Goal: Check status: Check status

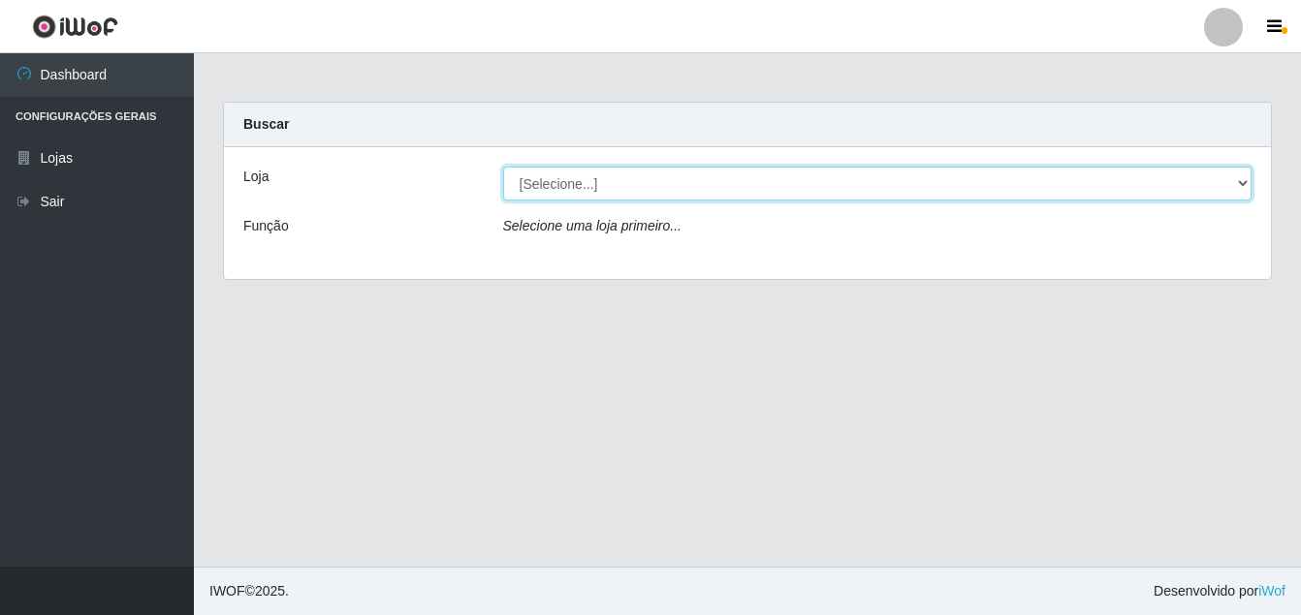
click at [662, 183] on select "[Selecione...] Ajubá Mercado" at bounding box center [877, 184] width 749 height 34
select select "402"
click at [503, 167] on select "[Selecione...] Ajubá Mercado" at bounding box center [877, 184] width 749 height 34
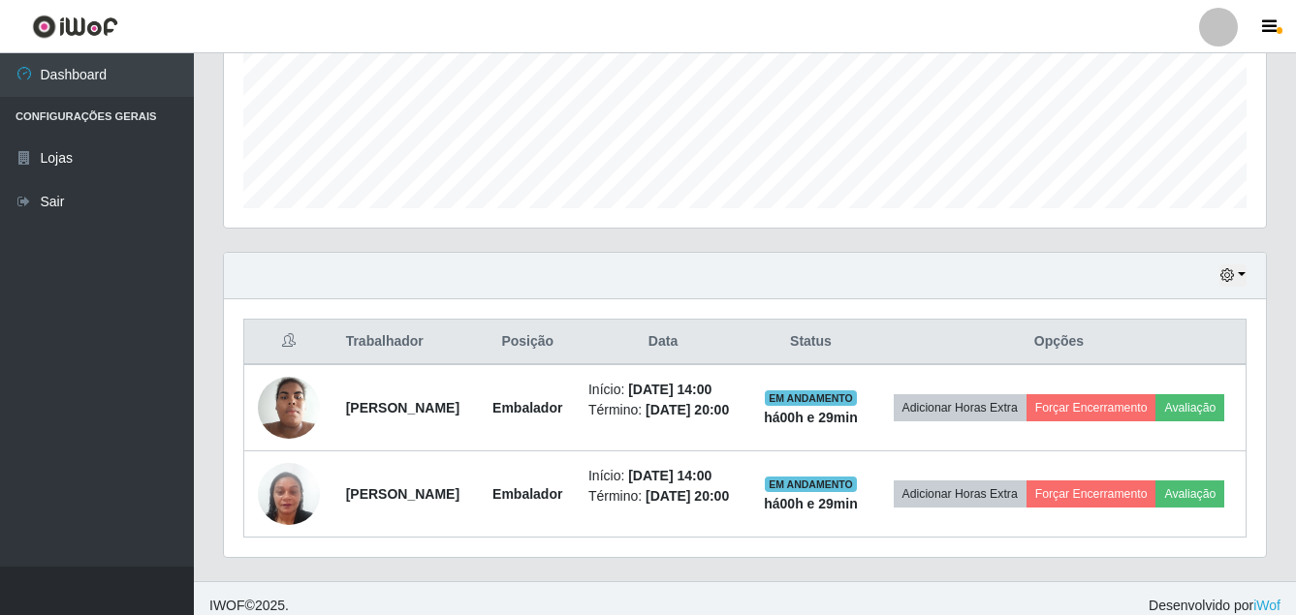
scroll to position [528, 0]
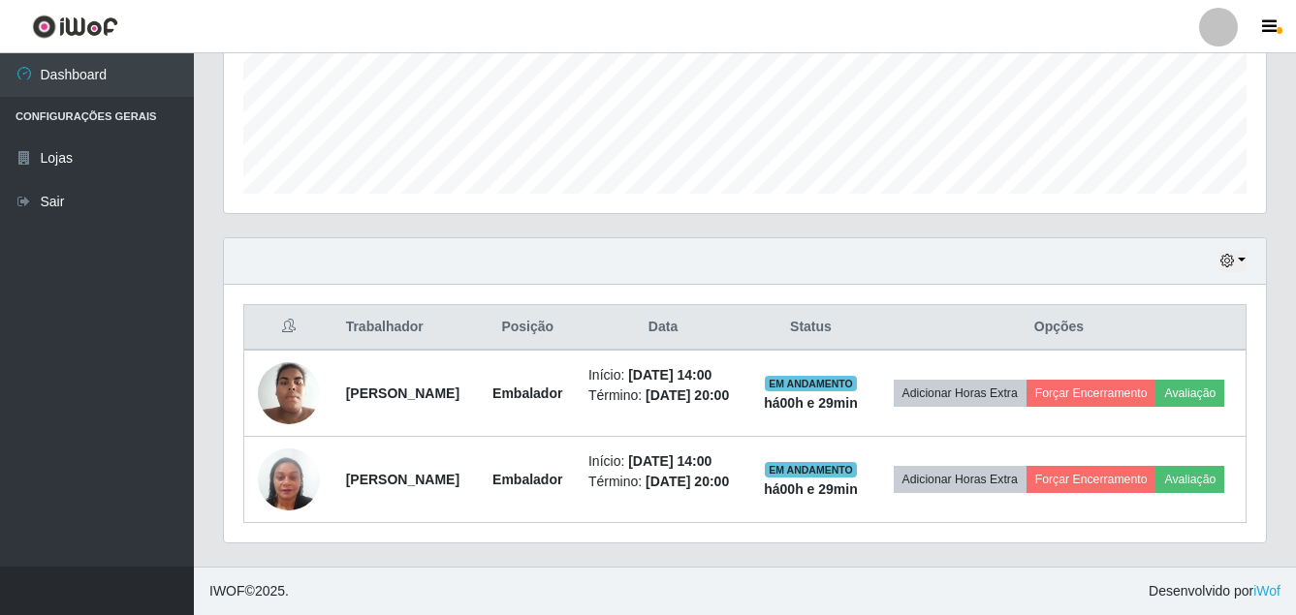
click at [1228, 238] on div "Hoje 1 dia 3 dias 1 Semana Não encerrados" at bounding box center [745, 261] width 1042 height 47
click at [1229, 254] on icon "button" at bounding box center [1227, 261] width 14 height 14
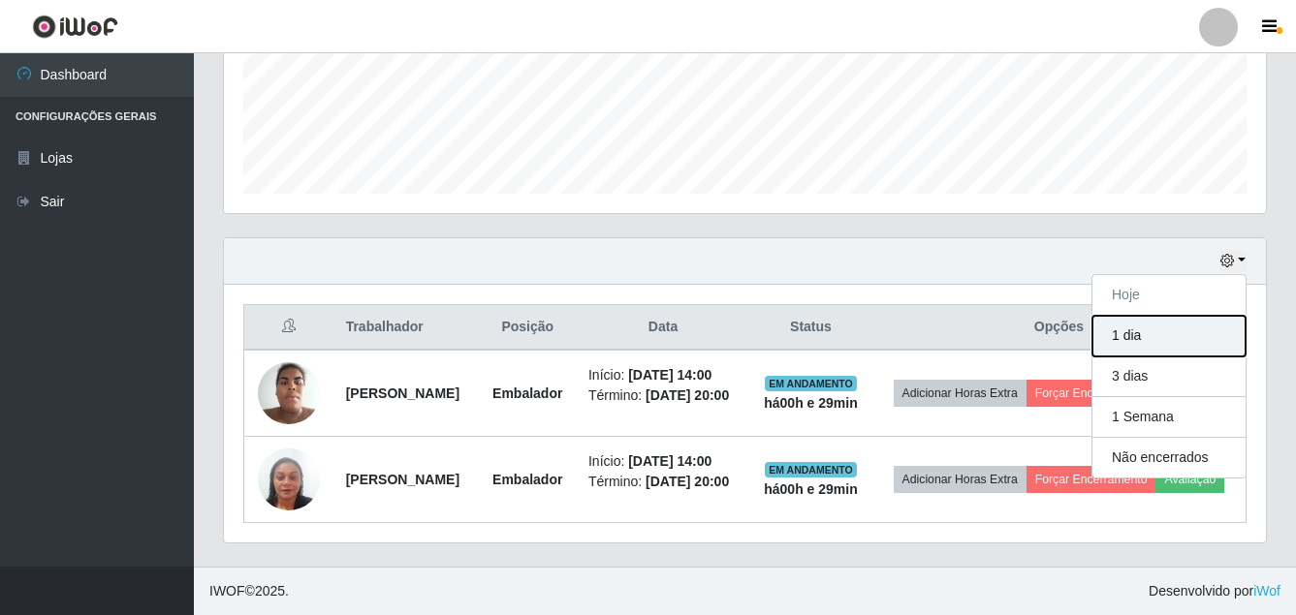
click at [1196, 316] on button "1 dia" at bounding box center [1168, 336] width 153 height 41
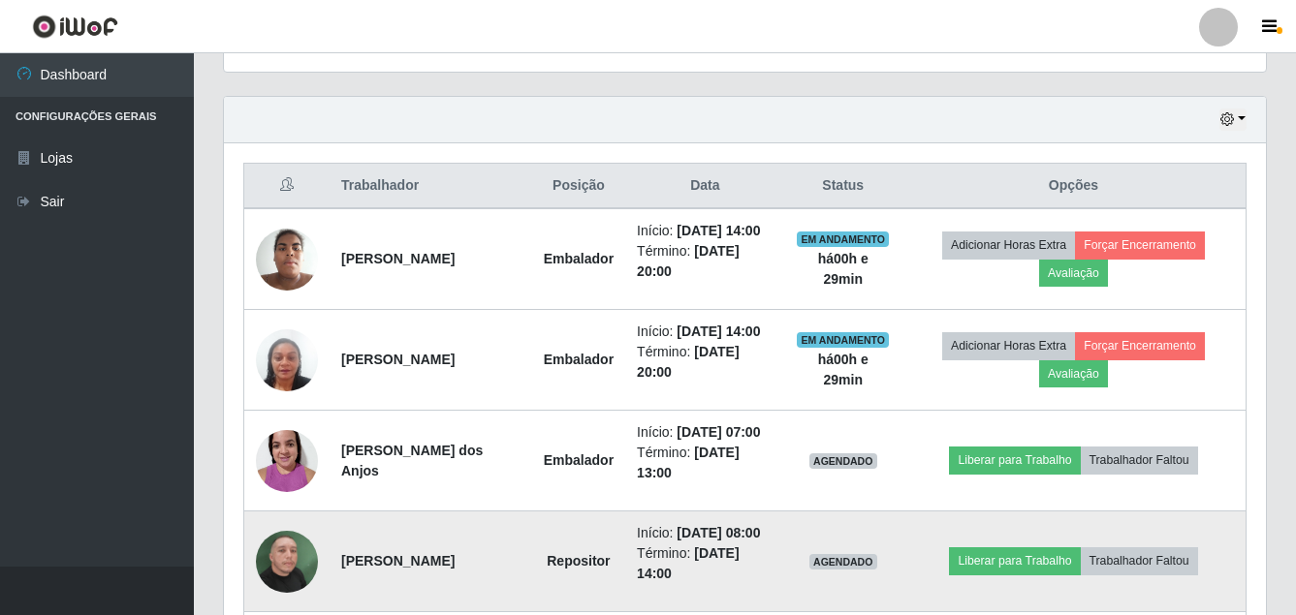
scroll to position [625, 0]
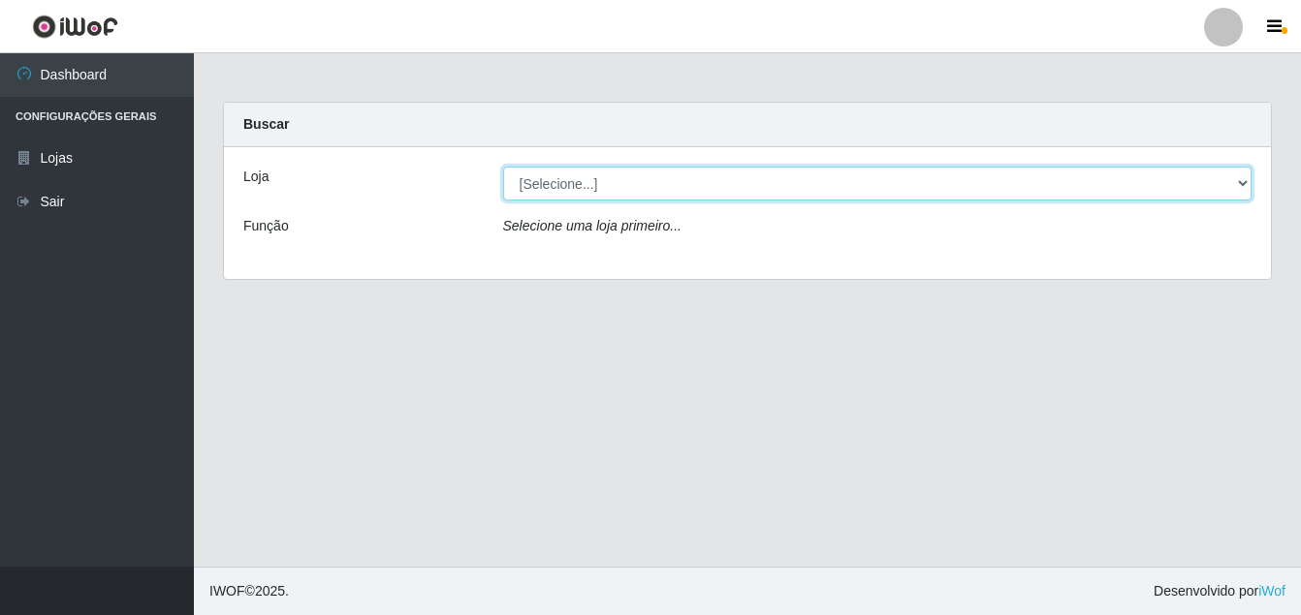
click at [716, 192] on select "[Selecione...] Ajubá Mercado" at bounding box center [877, 184] width 749 height 34
select select "402"
click at [503, 167] on select "[Selecione...] Ajubá Mercado" at bounding box center [877, 184] width 749 height 34
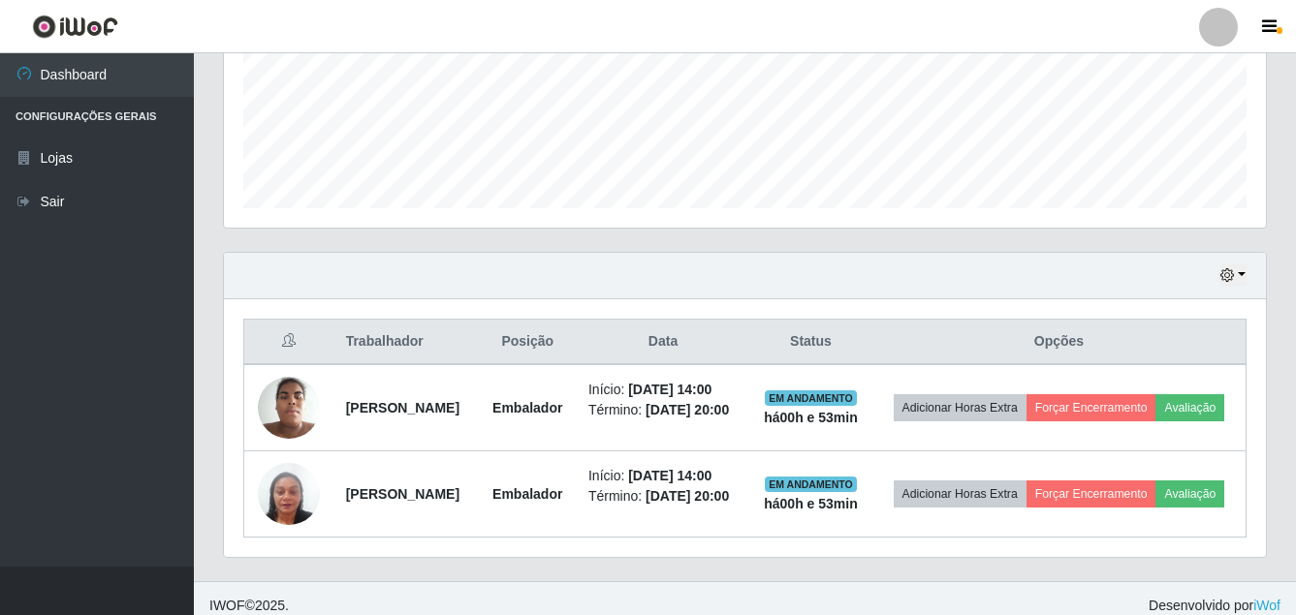
scroll to position [528, 0]
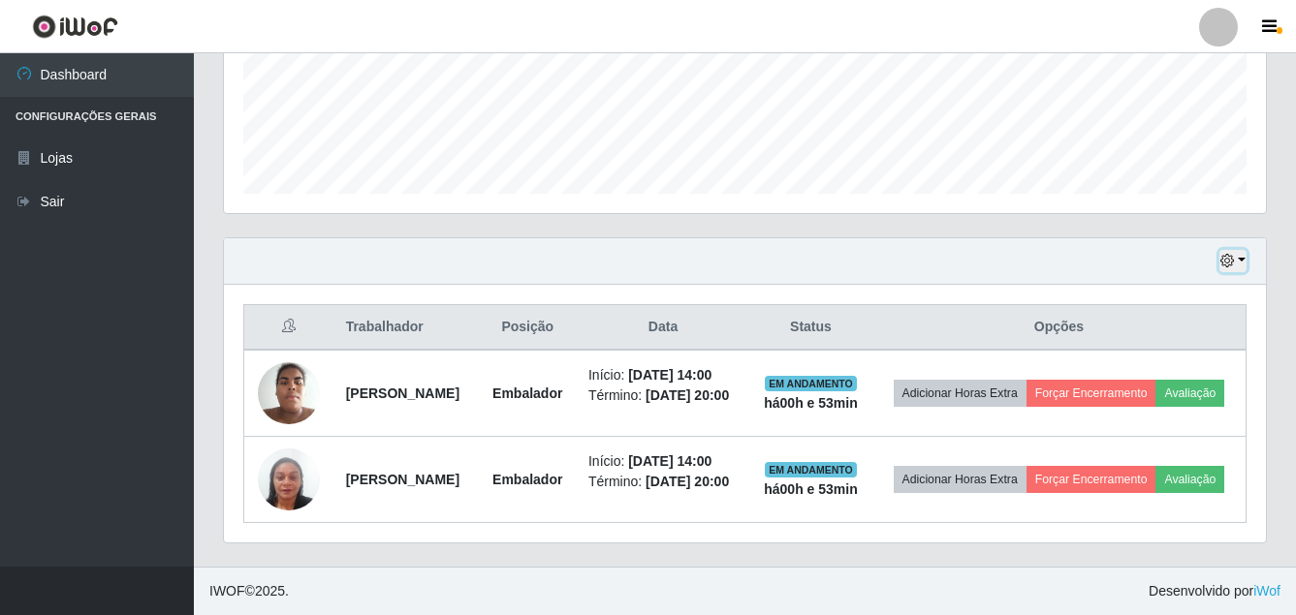
click at [1237, 250] on button "button" at bounding box center [1232, 261] width 27 height 22
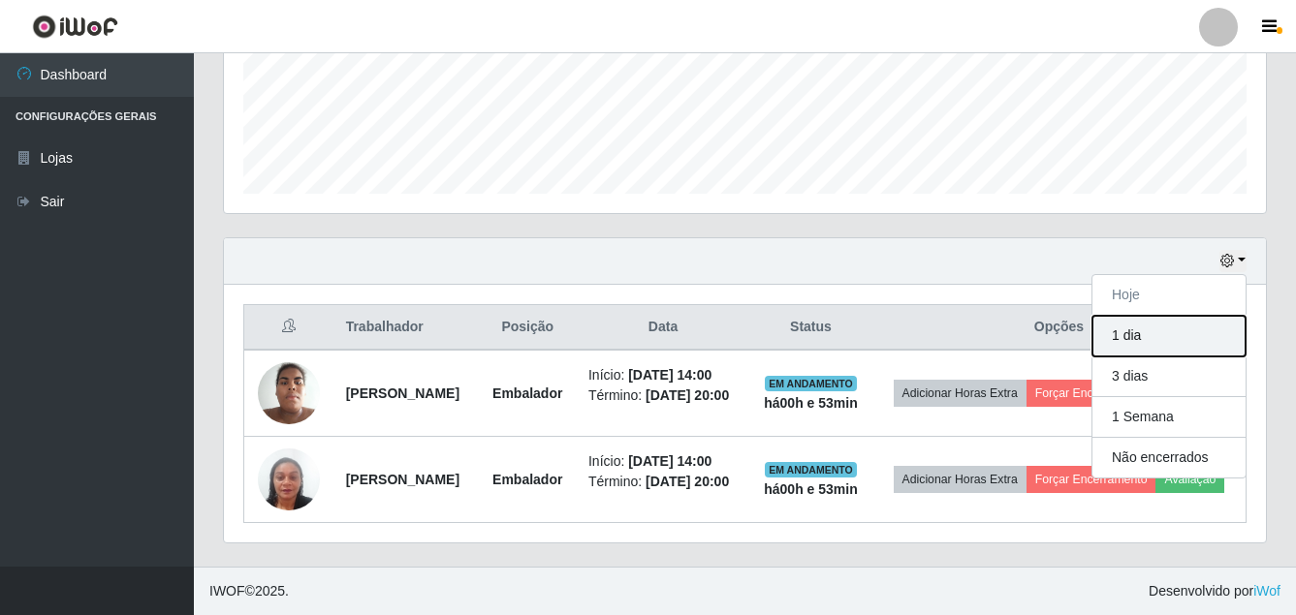
click at [1196, 316] on button "1 dia" at bounding box center [1168, 336] width 153 height 41
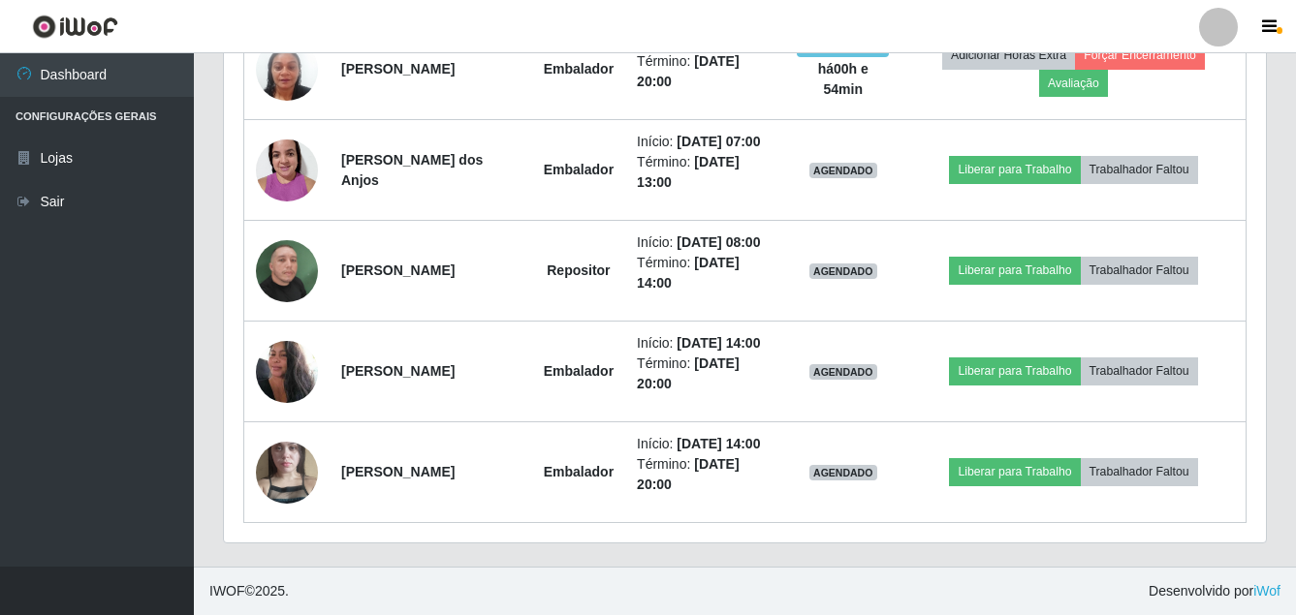
scroll to position [916, 0]
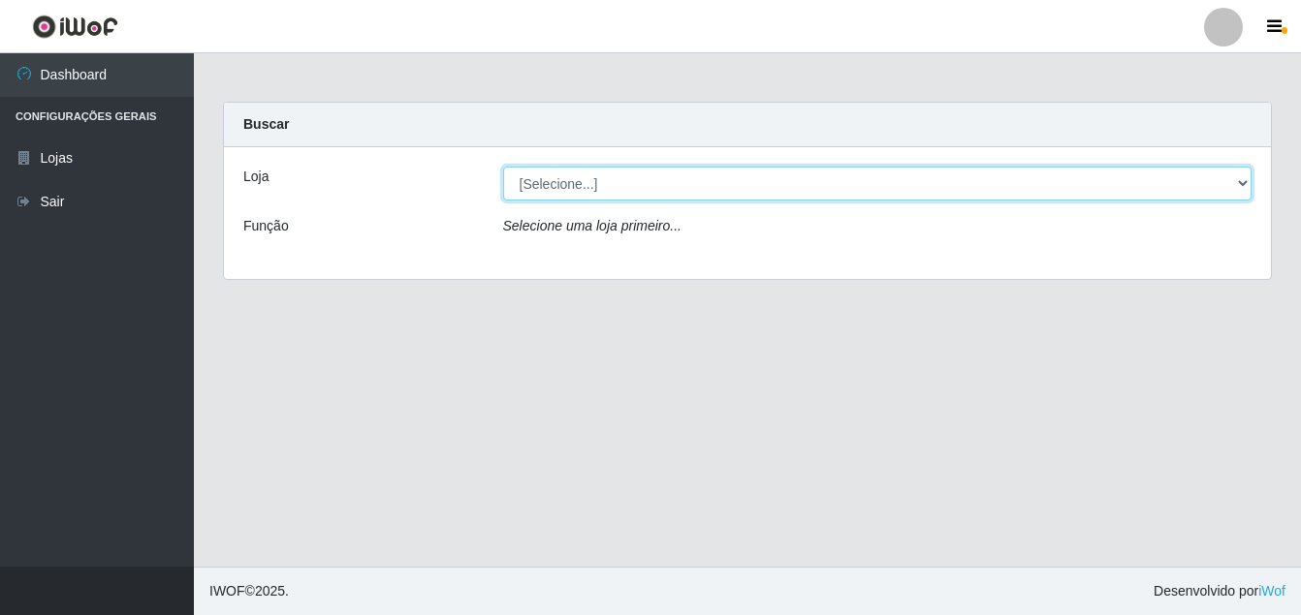
click at [527, 184] on select "[Selecione...] Ajubá Mercado" at bounding box center [877, 184] width 749 height 34
select select "402"
click at [503, 167] on select "[Selecione...] Ajubá Mercado" at bounding box center [877, 184] width 749 height 34
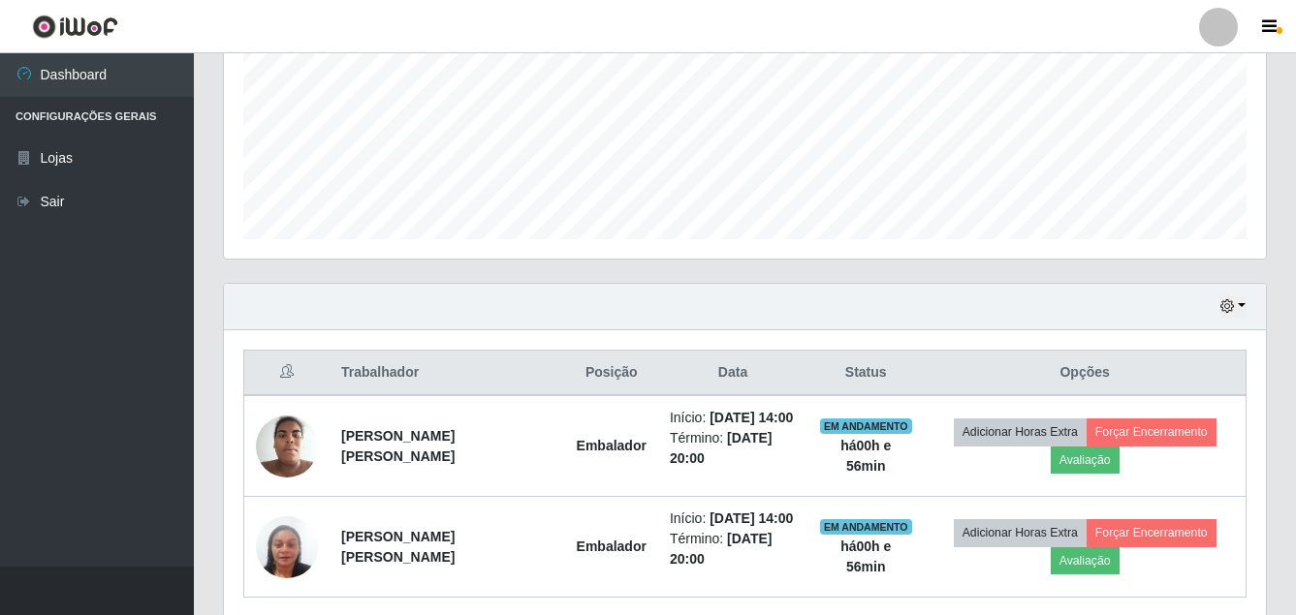
scroll to position [528, 0]
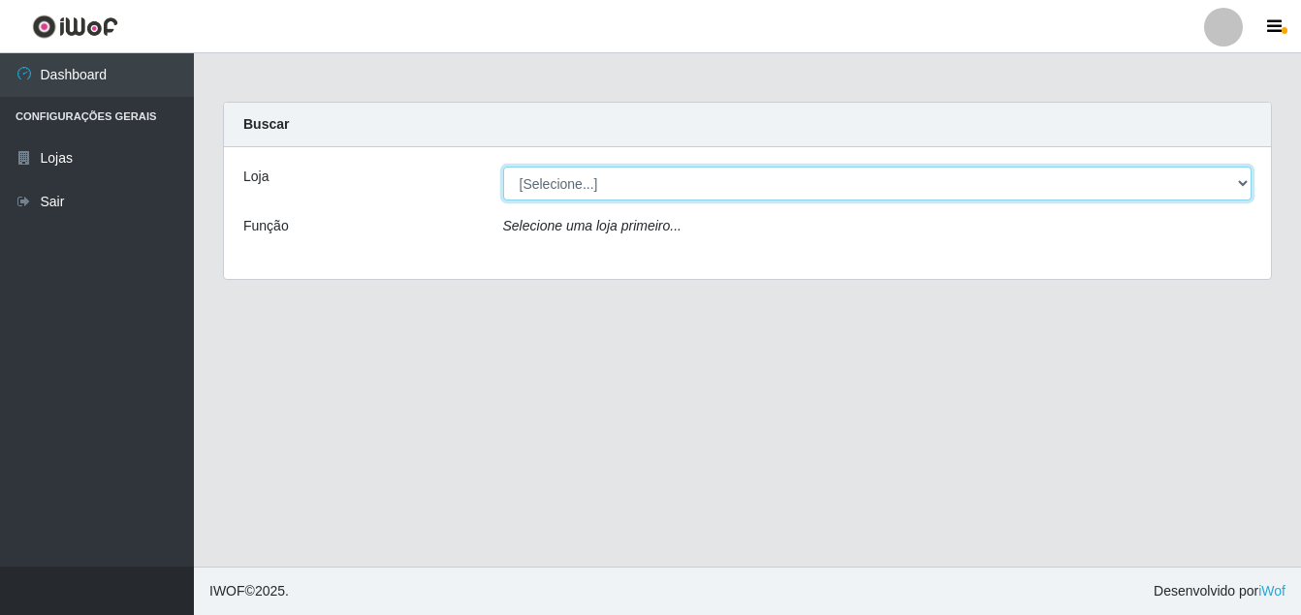
click at [564, 179] on select "[Selecione...] Ajubá Mercado" at bounding box center [877, 184] width 749 height 34
select select "402"
click at [503, 167] on select "[Selecione...] Ajubá Mercado" at bounding box center [877, 184] width 749 height 34
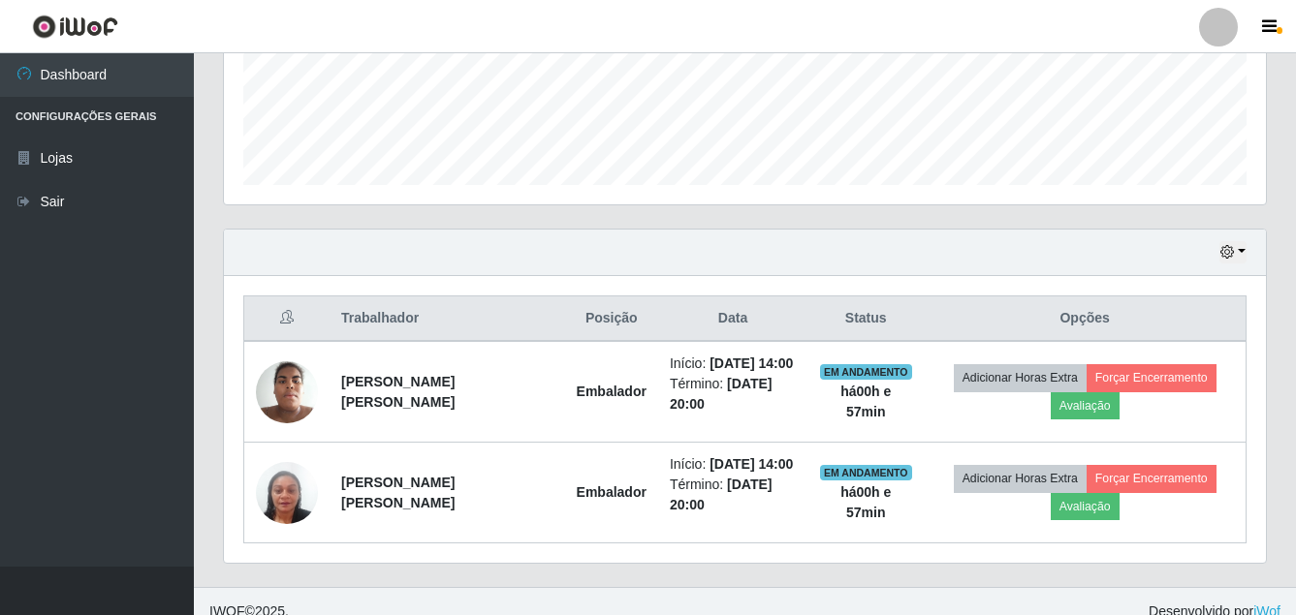
scroll to position [528, 0]
